Goal: Complete application form

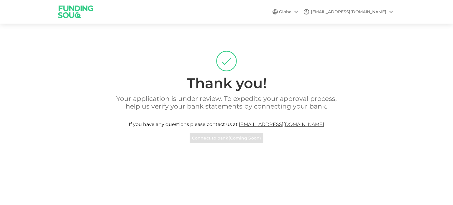
click at [231, 108] on p "Your application is under review. To expedite your approval process, help us ve…" at bounding box center [226, 102] width 235 height 15
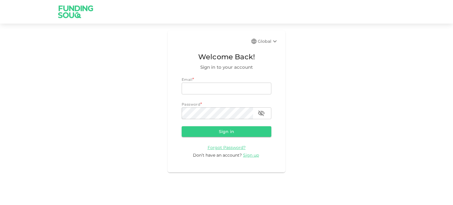
type input "[EMAIL_ADDRESS][DOMAIN_NAME]"
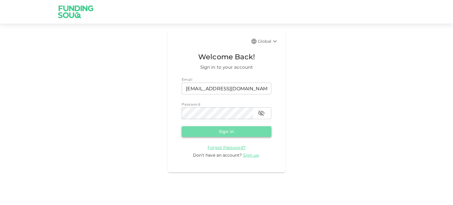
click at [218, 131] on button "Sign in" at bounding box center [227, 131] width 90 height 11
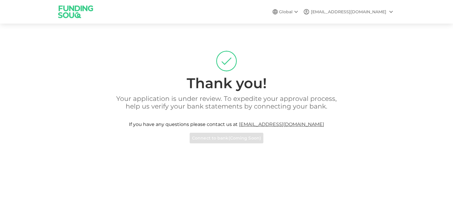
click at [369, 16] on div "Global [EMAIL_ADDRESS][DOMAIN_NAME]" at bounding box center [226, 11] width 336 height 23
click at [369, 14] on div "[EMAIL_ADDRESS][DOMAIN_NAME]" at bounding box center [348, 12] width 75 height 6
click at [311, 77] on div at bounding box center [226, 102] width 453 height 205
click at [386, 162] on div "Thank you! Your application is under review. To expedite your approval process,…" at bounding box center [226, 97] width 453 height 132
